Goal: Navigation & Orientation: Go to known website

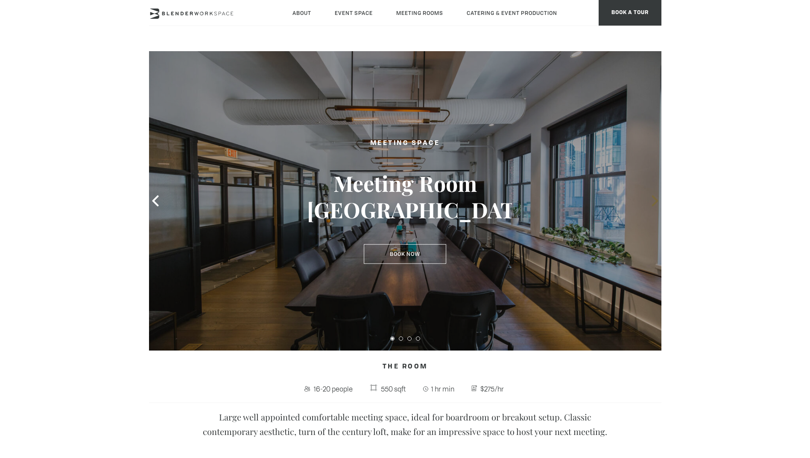
click at [652, 198] on icon at bounding box center [654, 200] width 6 height 11
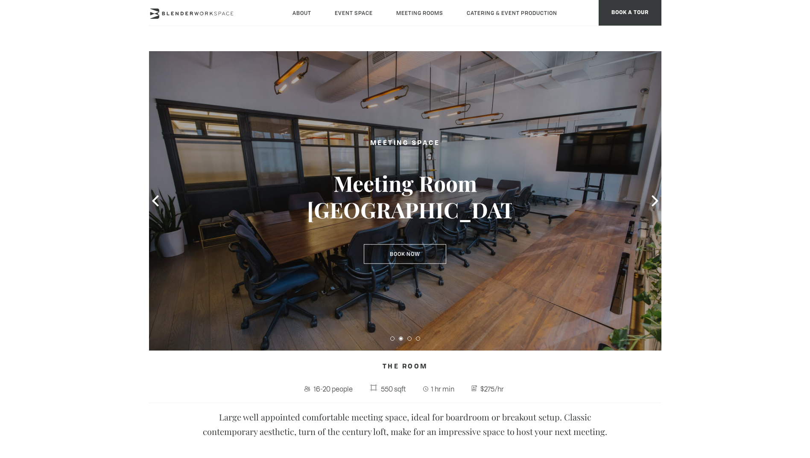
click at [416, 337] on div at bounding box center [405, 338] width 512 height 12
click at [419, 338] on button at bounding box center [418, 339] width 4 height 4
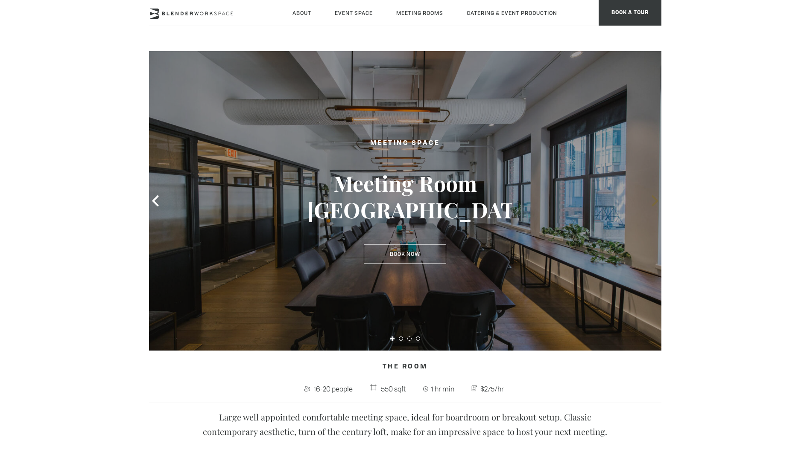
click at [656, 198] on icon at bounding box center [654, 200] width 11 height 11
